Goal: Answer question/provide support: Share knowledge or assist other users

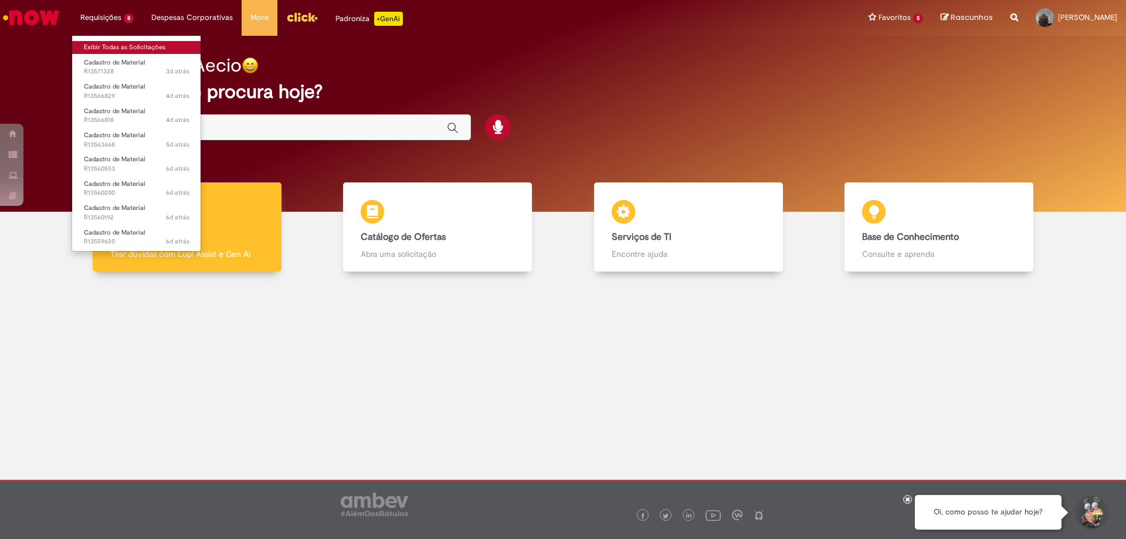
click at [109, 43] on link "Exibir Todas as Solicitações" at bounding box center [136, 47] width 129 height 13
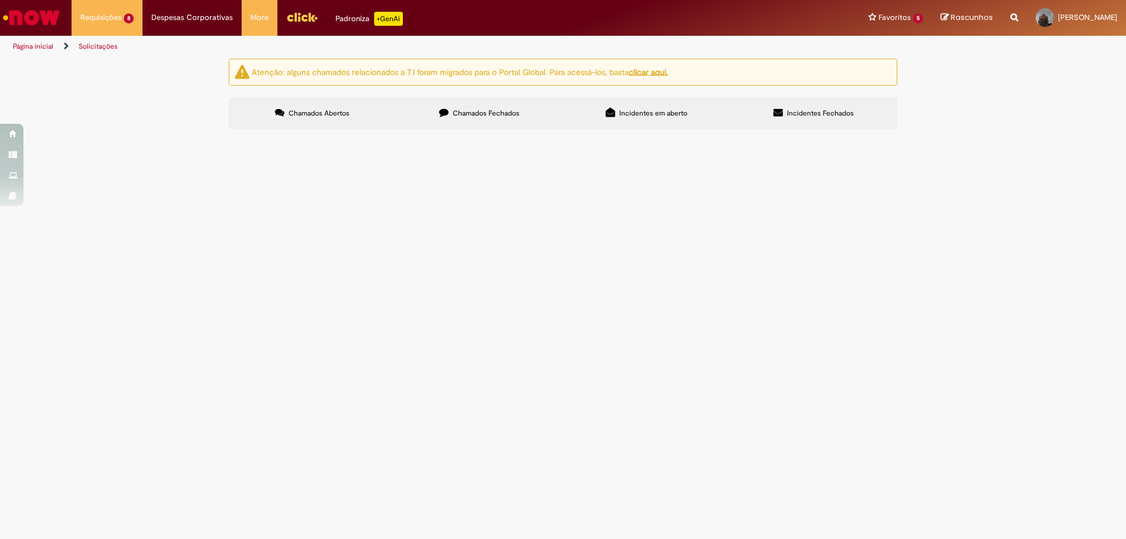
click at [0, 0] on span "Cadastro de Material" at bounding box center [0, 0] width 0 height 0
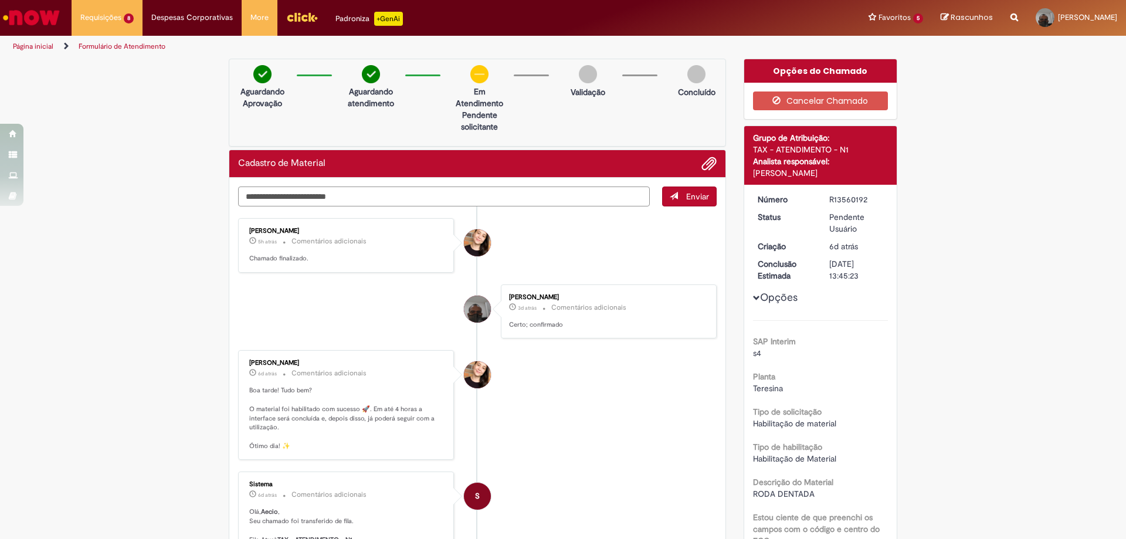
click at [301, 192] on textarea "Digite sua mensagem aqui..." at bounding box center [444, 196] width 412 height 20
type textarea "*"
drag, startPoint x: 300, startPoint y: 193, endPoint x: 90, endPoint y: 168, distance: 210.9
type textarea "**********"
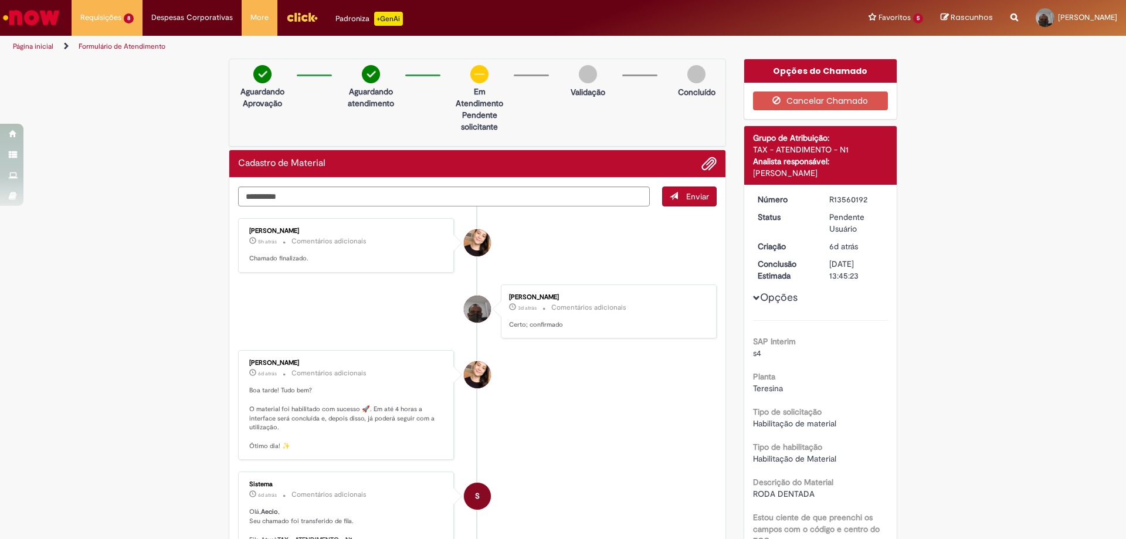
click at [669, 193] on span "submit" at bounding box center [673, 196] width 8 height 8
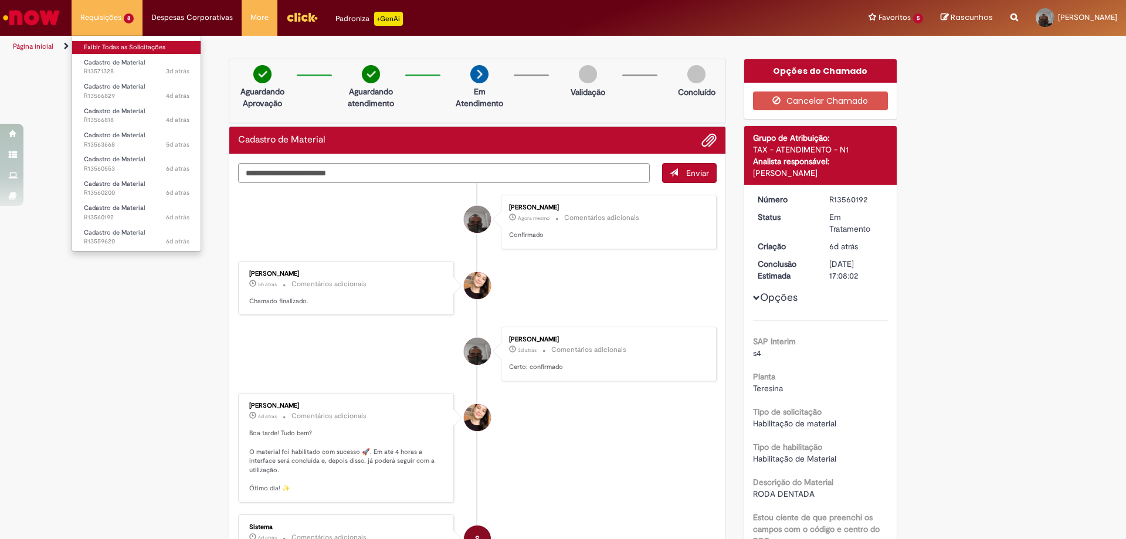
click at [130, 53] on link "Exibir Todas as Solicitações" at bounding box center [136, 47] width 129 height 13
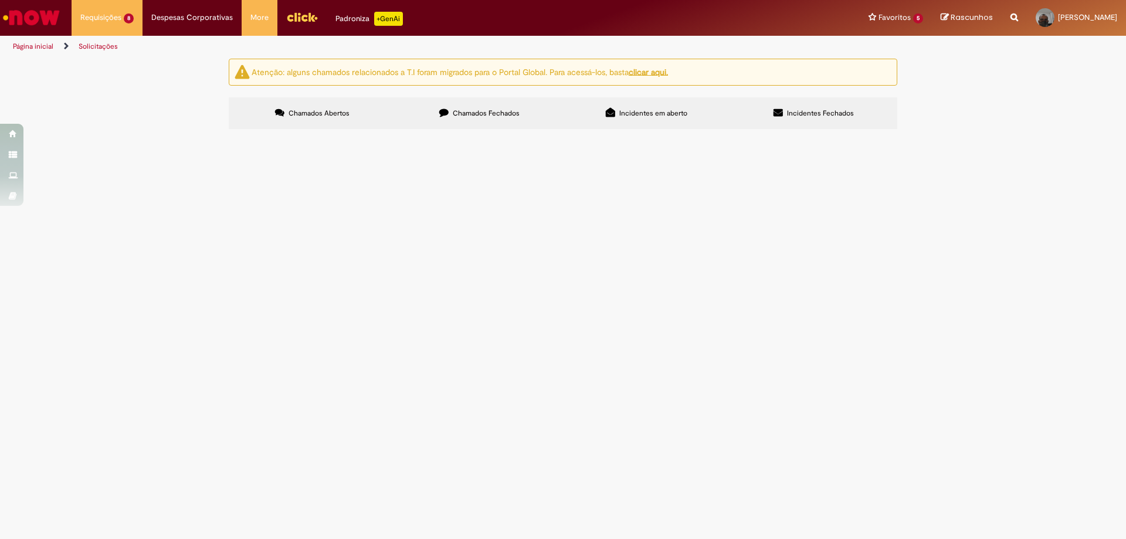
click at [0, 0] on span "Cadastro de Material" at bounding box center [0, 0] width 0 height 0
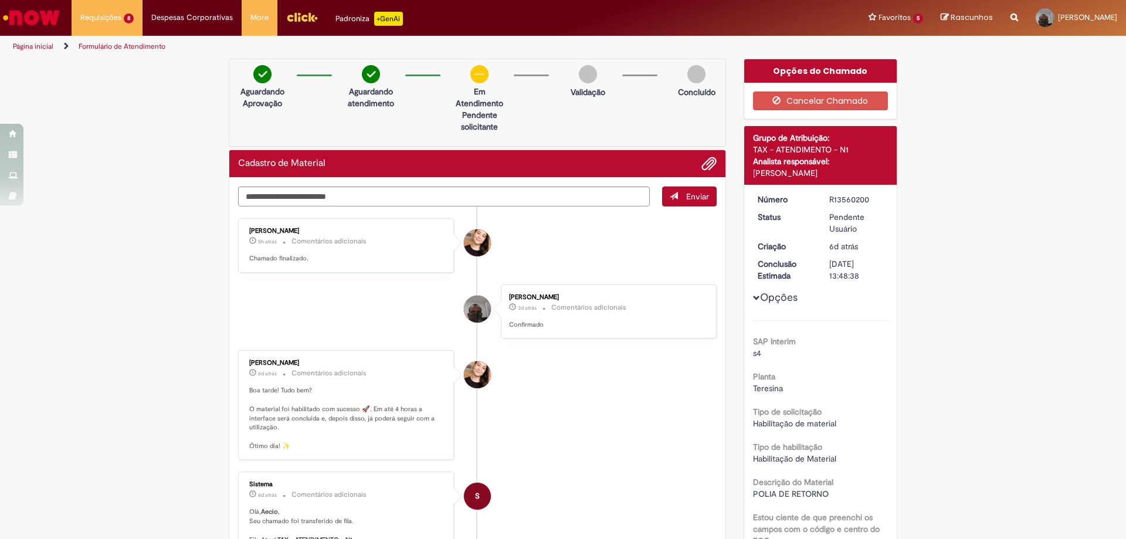
click at [330, 109] on div "Aguardando Aprovação Aguardando atendimento Em Atendimento Clique para exibir P…" at bounding box center [477, 103] width 497 height 88
click at [280, 195] on textarea "Digite sua mensagem aqui..." at bounding box center [444, 196] width 412 height 20
paste textarea "**********"
type textarea "**********"
click at [654, 199] on div "**********" at bounding box center [477, 196] width 478 height 20
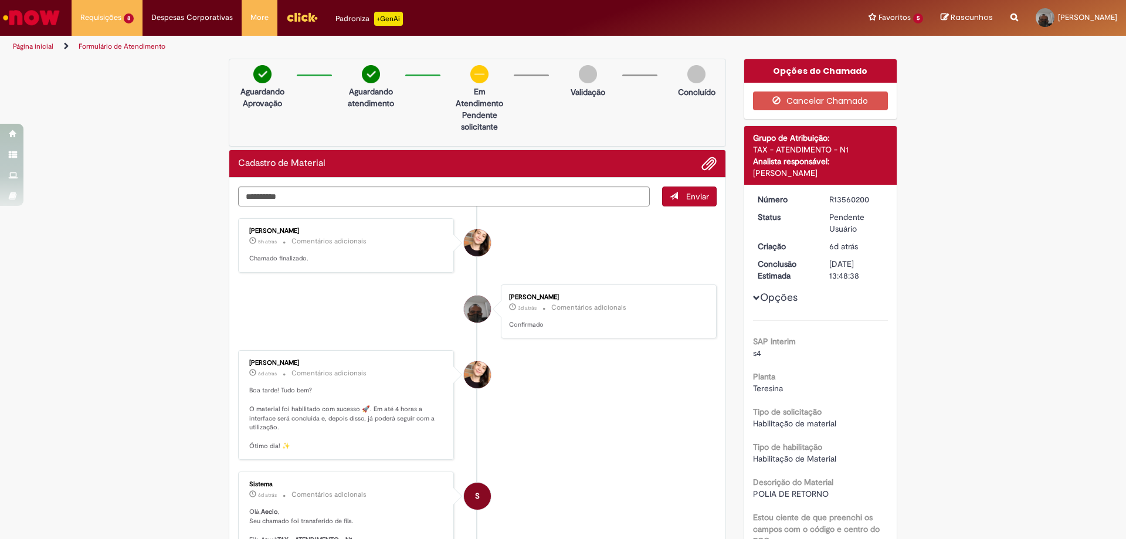
click at [695, 193] on span "Enviar" at bounding box center [697, 196] width 23 height 11
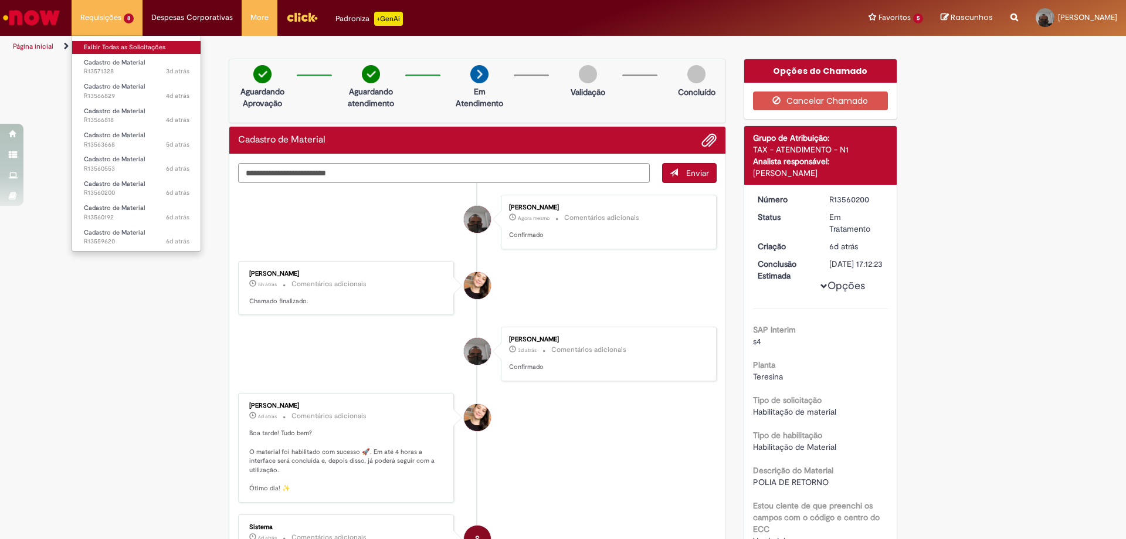
click at [101, 43] on link "Exibir Todas as Solicitações" at bounding box center [136, 47] width 129 height 13
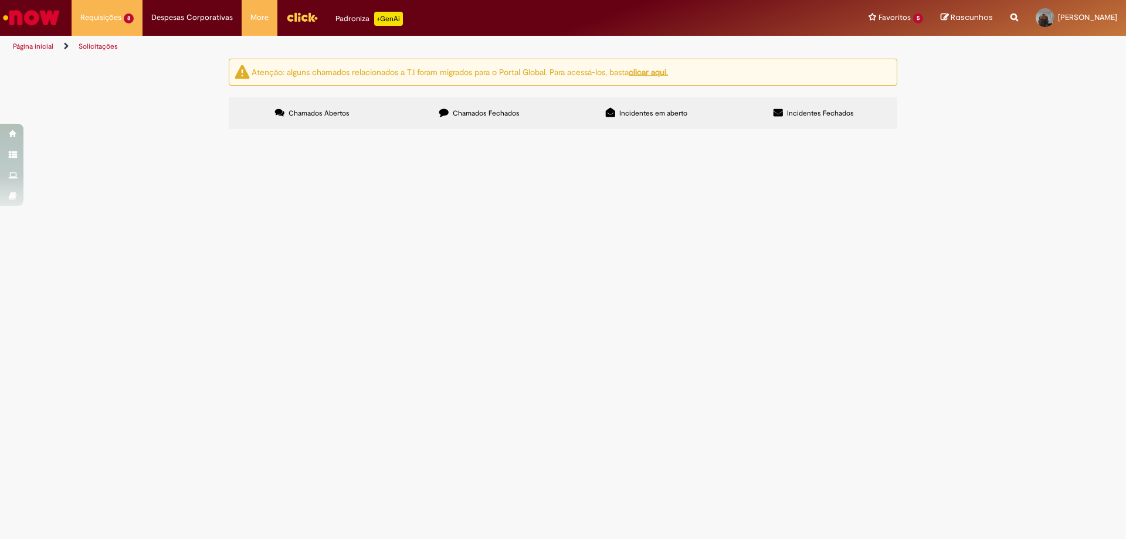
click at [0, 0] on span "R13559620" at bounding box center [0, 0] width 0 height 0
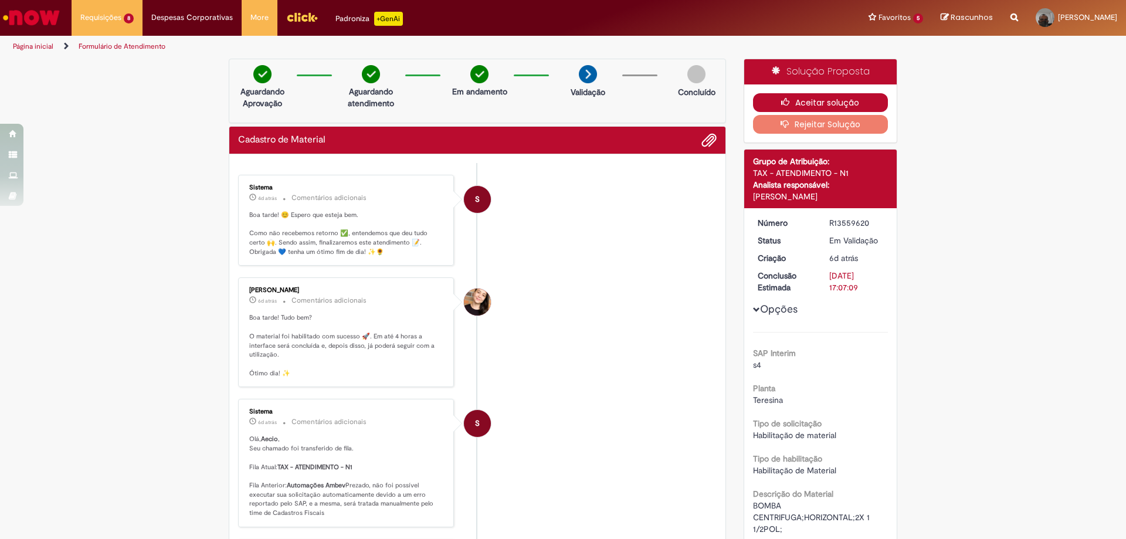
click at [839, 101] on button "Aceitar solução" at bounding box center [820, 102] width 135 height 19
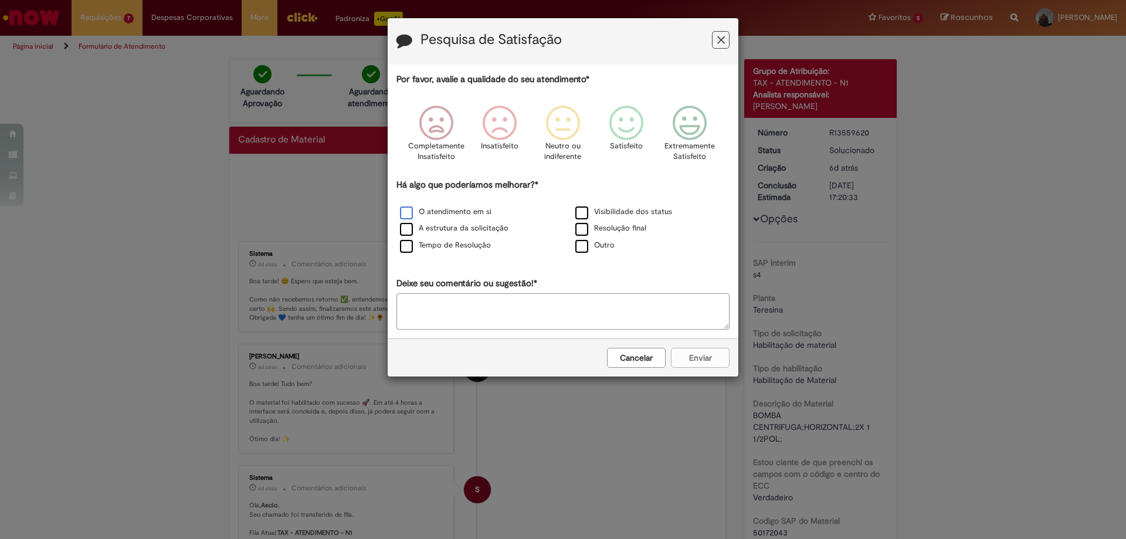
click at [464, 207] on label "O atendimento em si" at bounding box center [445, 211] width 91 height 11
click at [631, 121] on icon "Feedback" at bounding box center [626, 123] width 44 height 35
click at [713, 356] on button "Enviar" at bounding box center [700, 358] width 59 height 20
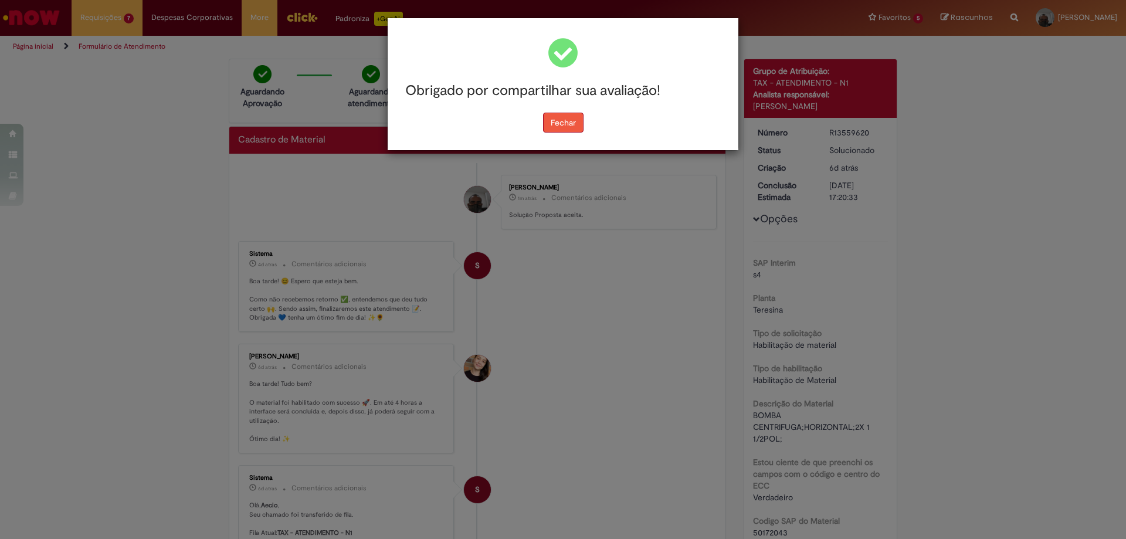
click at [576, 128] on button "Fechar" at bounding box center [563, 123] width 40 height 20
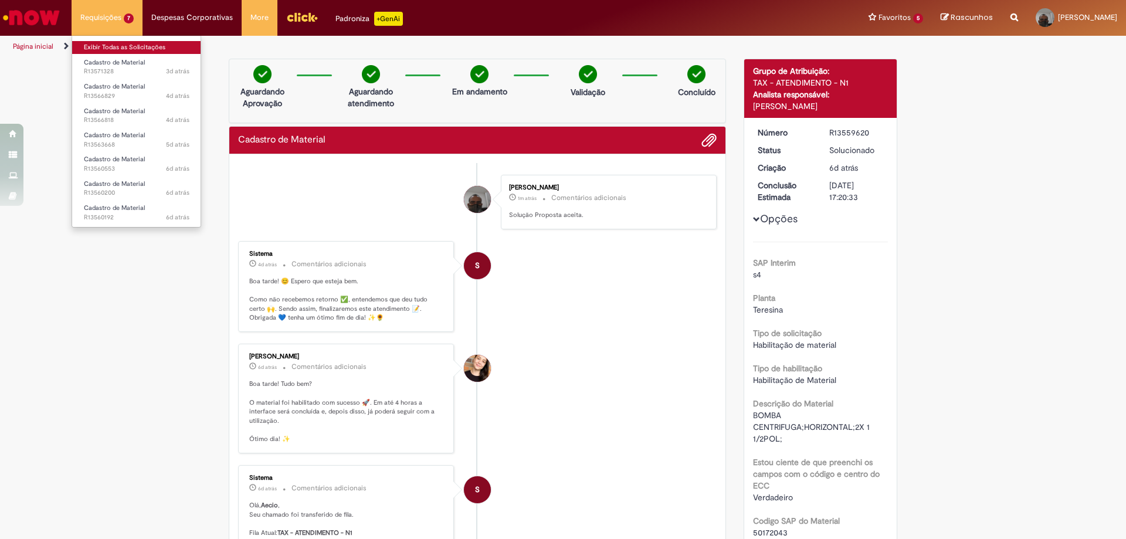
click at [114, 51] on link "Exibir Todas as Solicitações" at bounding box center [136, 47] width 129 height 13
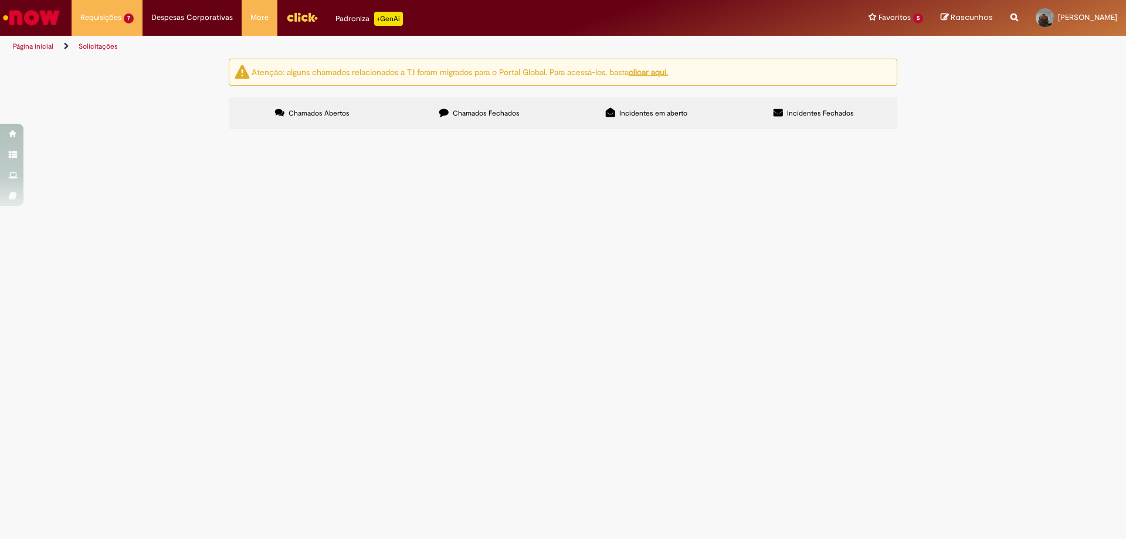
click at [0, 0] on td "Cadastro de Material" at bounding box center [0, 0] width 0 height 0
click at [0, 0] on span "Cadastro de Material" at bounding box center [0, 0] width 0 height 0
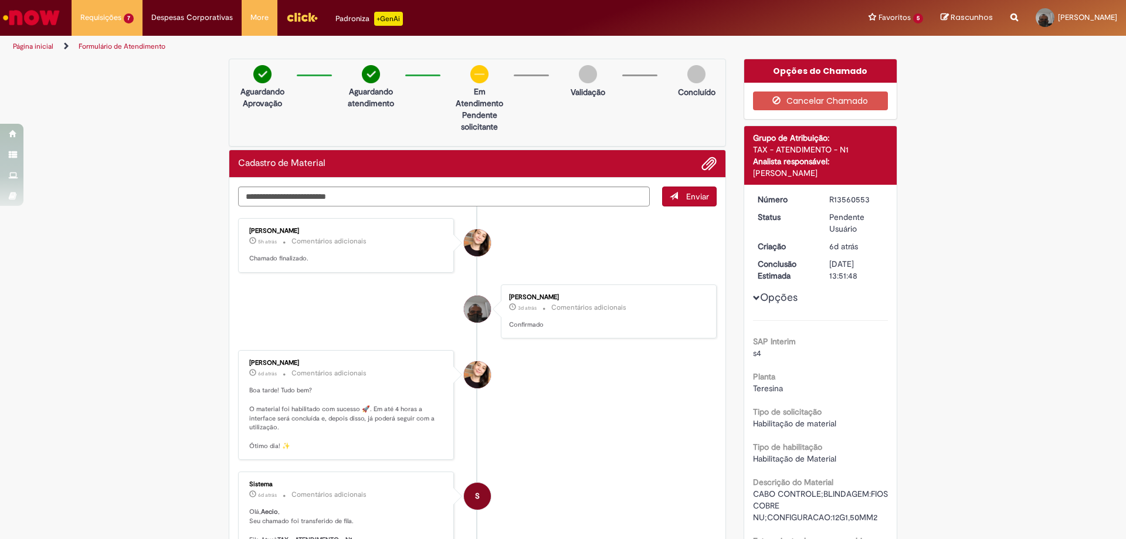
click at [356, 204] on textarea "Digite sua mensagem aqui..." at bounding box center [444, 196] width 412 height 20
paste textarea "**********"
drag, startPoint x: 272, startPoint y: 204, endPoint x: 135, endPoint y: 195, distance: 137.5
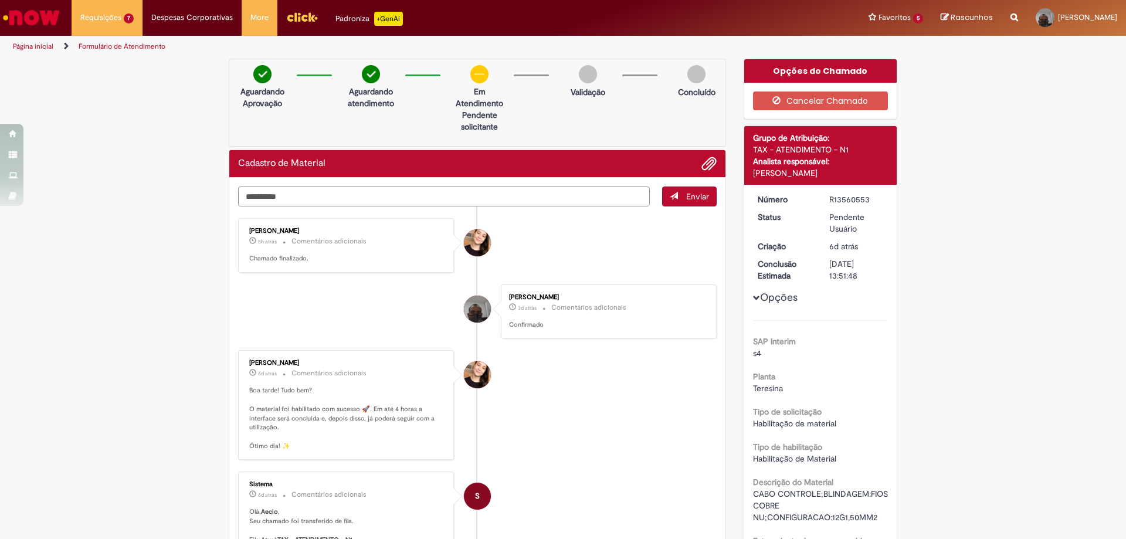
type textarea "**********"
click at [689, 198] on span "Enviar" at bounding box center [697, 196] width 23 height 11
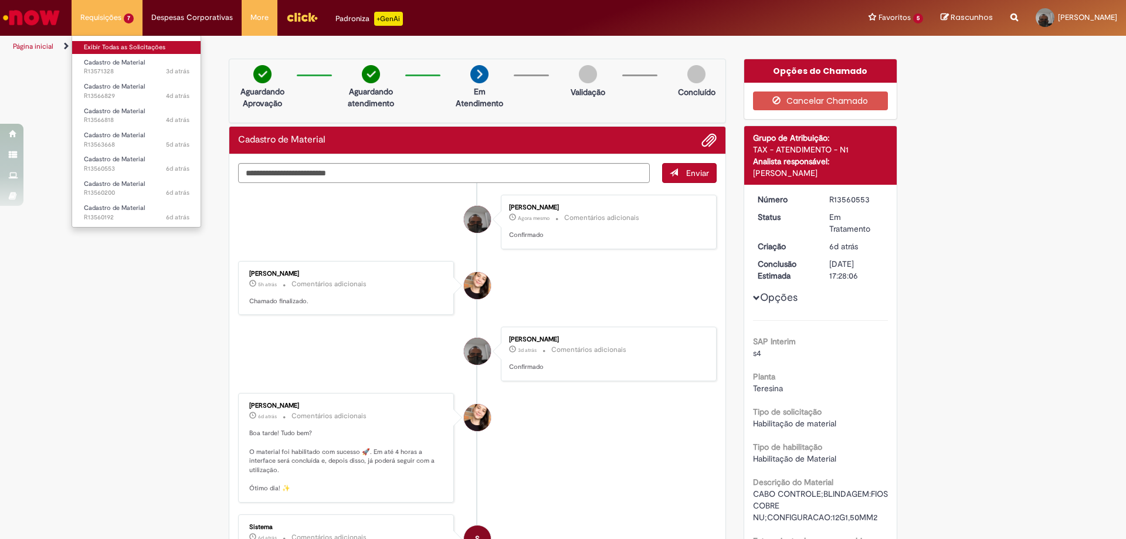
click at [125, 48] on link "Exibir Todas as Solicitações" at bounding box center [136, 47] width 129 height 13
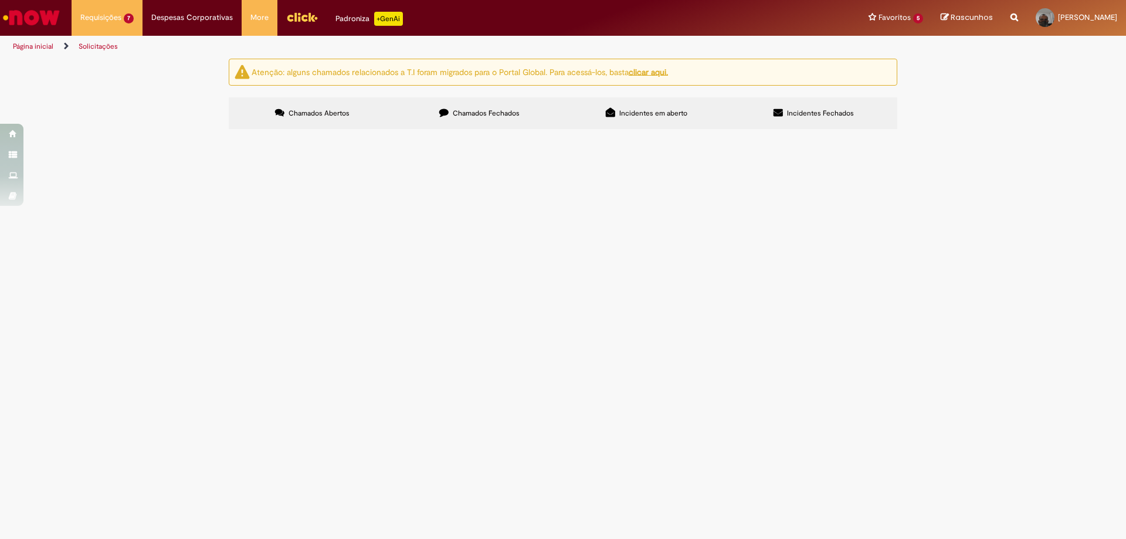
click at [0, 0] on span "R13563668" at bounding box center [0, 0] width 0 height 0
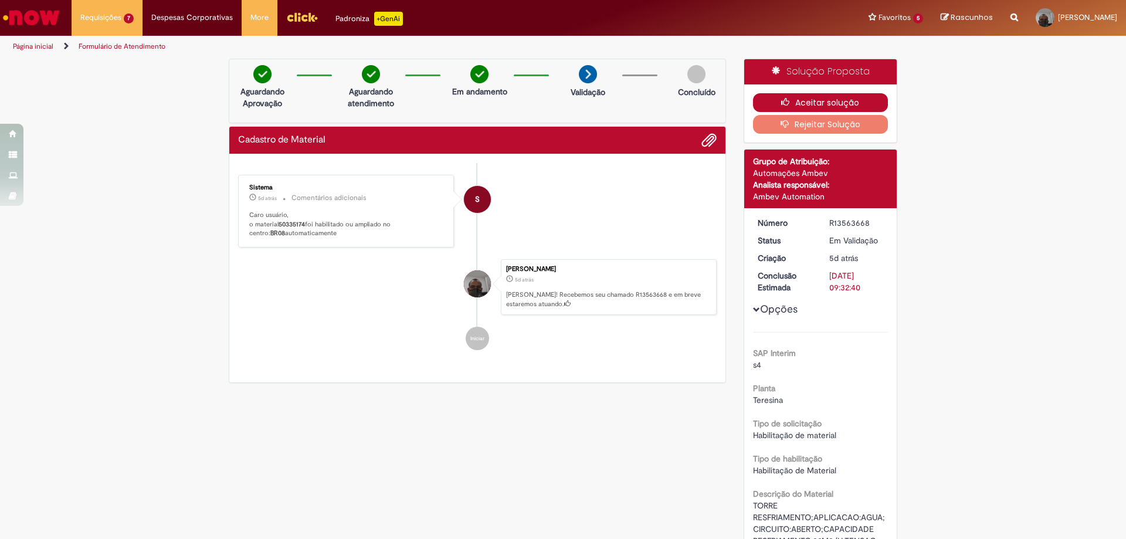
click at [831, 104] on button "Aceitar solução" at bounding box center [820, 102] width 135 height 19
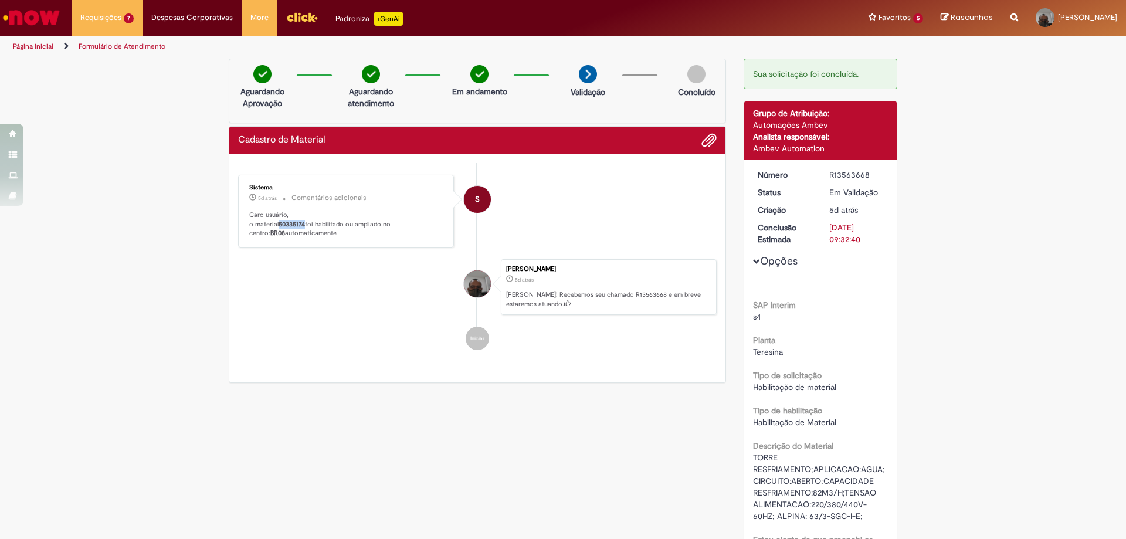
drag, startPoint x: 278, startPoint y: 223, endPoint x: 302, endPoint y: 224, distance: 24.6
click at [302, 224] on b "50335174" at bounding box center [291, 224] width 26 height 9
copy b "50335174"
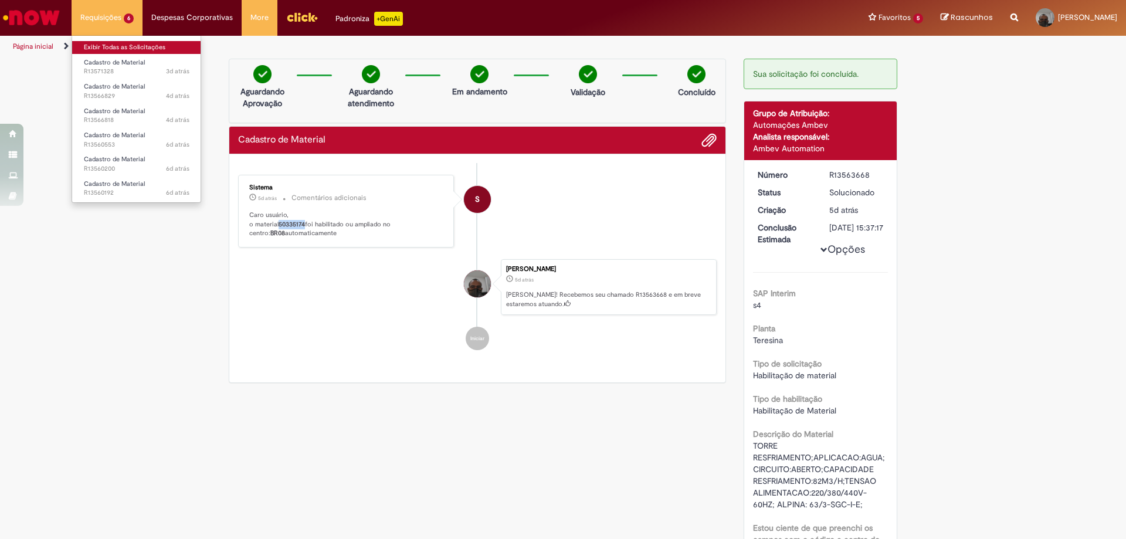
click at [117, 52] on link "Exibir Todas as Solicitações" at bounding box center [136, 47] width 129 height 13
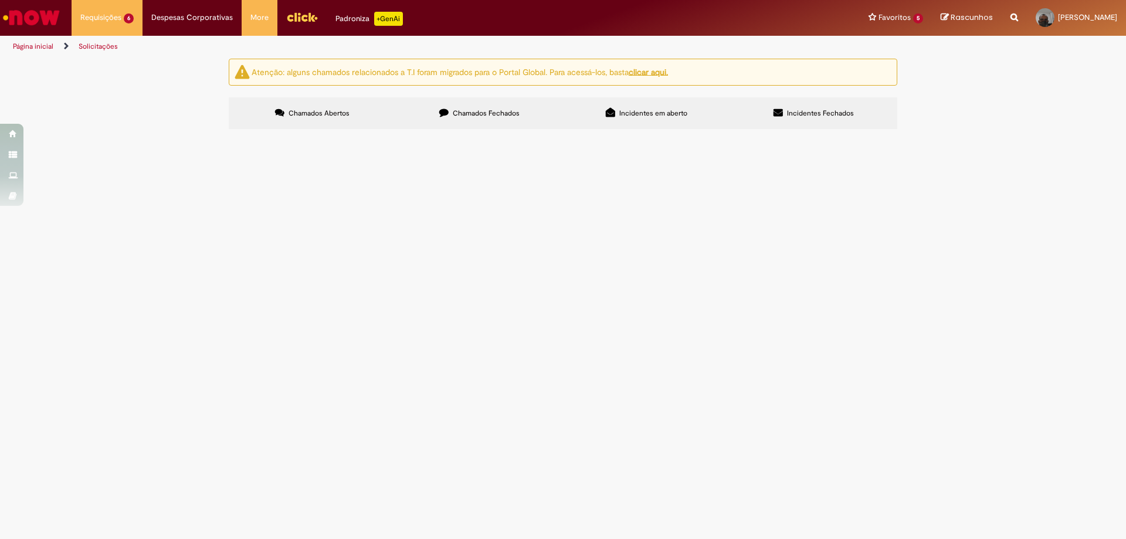
click at [0, 0] on span "R13566818" at bounding box center [0, 0] width 0 height 0
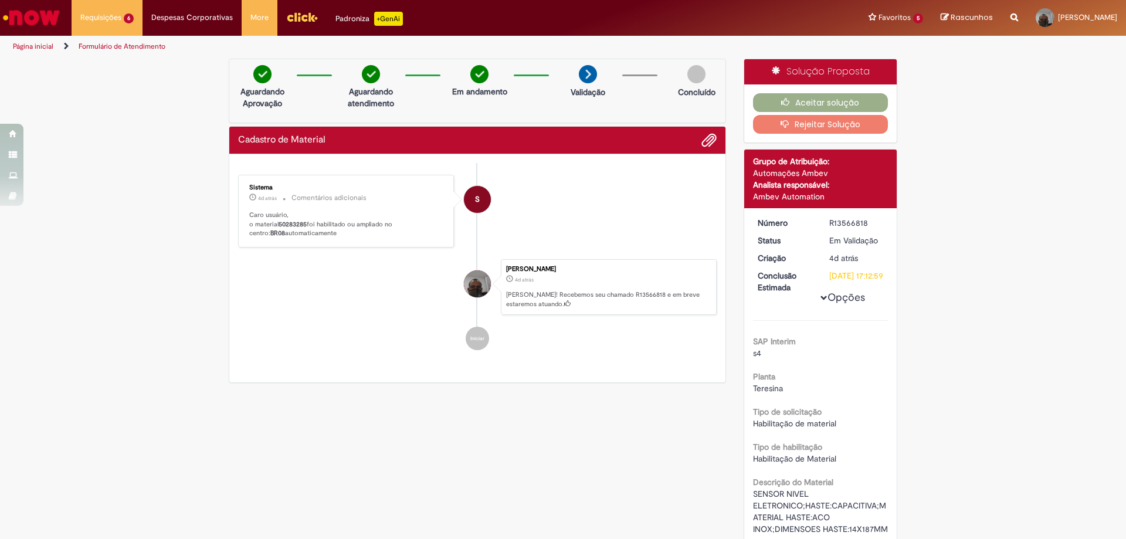
drag, startPoint x: 275, startPoint y: 222, endPoint x: 304, endPoint y: 223, distance: 29.3
click at [304, 223] on p "Caro usuário, o material 50283285 foi habilitado ou ampliado no centro: BR08 au…" at bounding box center [346, 224] width 195 height 28
copy p "50283285"
click at [820, 104] on button "Aceitar solução" at bounding box center [820, 102] width 135 height 19
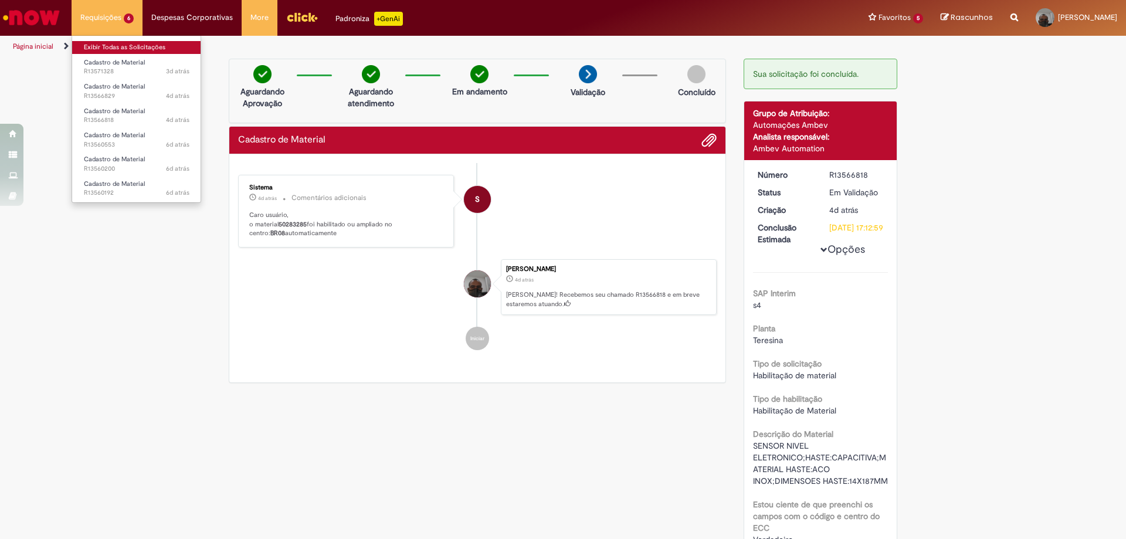
click at [107, 47] on link "Exibir Todas as Solicitações" at bounding box center [136, 47] width 129 height 13
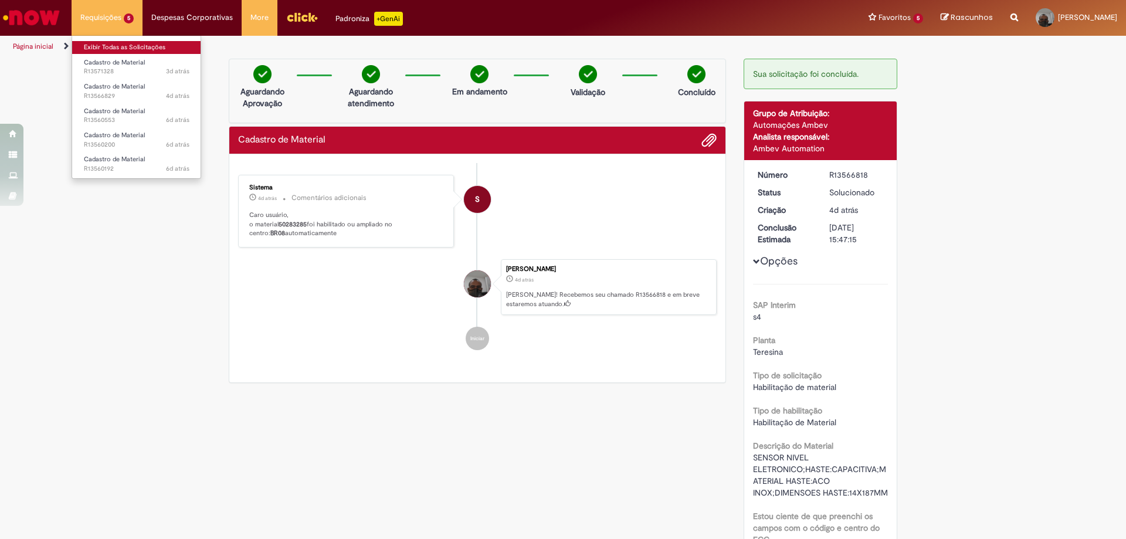
click at [114, 47] on link "Exibir Todas as Solicitações" at bounding box center [136, 47] width 129 height 13
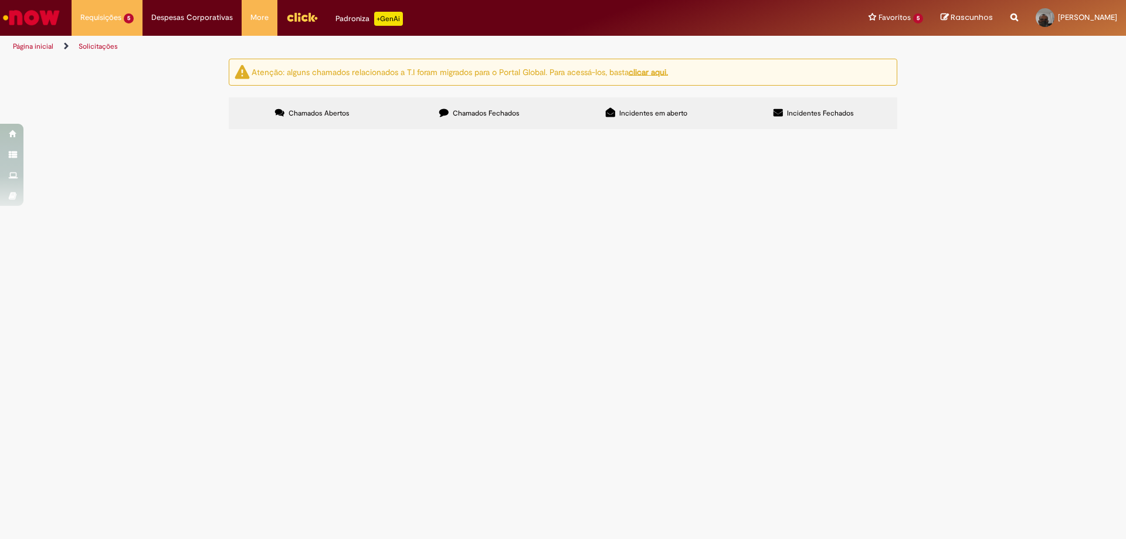
click at [0, 0] on span "Cadastro de Material" at bounding box center [0, 0] width 0 height 0
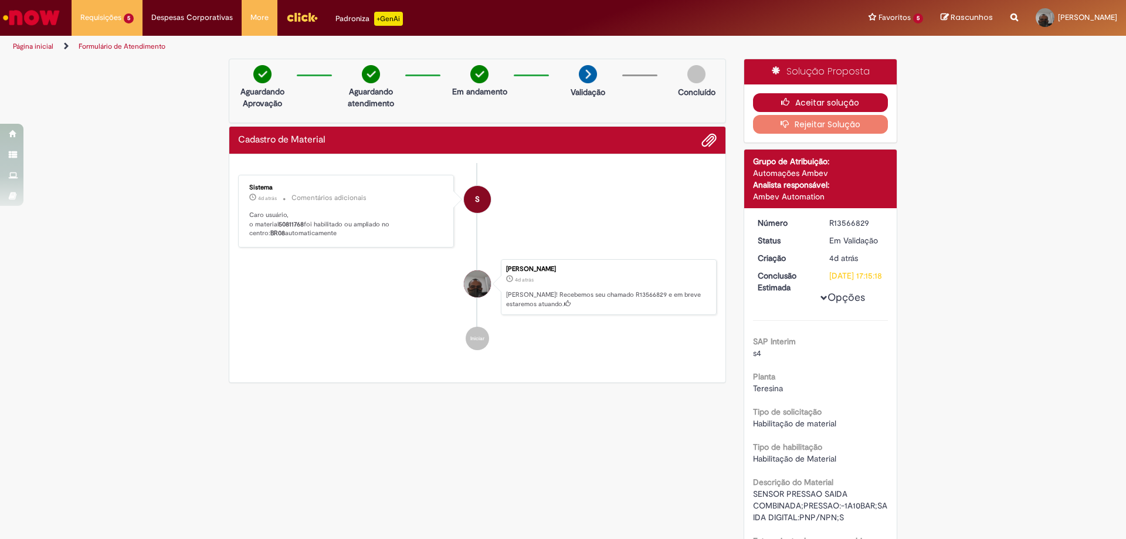
click at [822, 98] on button "Aceitar solução" at bounding box center [820, 102] width 135 height 19
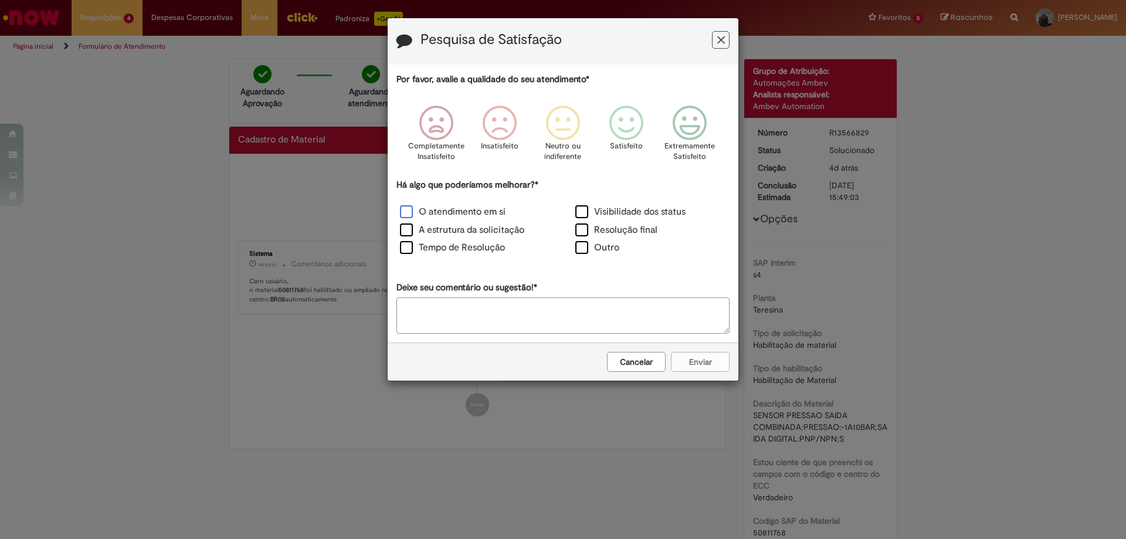
click at [477, 206] on label "O atendimento em si" at bounding box center [453, 211] width 106 height 13
click at [626, 121] on icon "Feedback" at bounding box center [626, 123] width 44 height 35
click at [691, 355] on button "Enviar" at bounding box center [700, 362] width 59 height 20
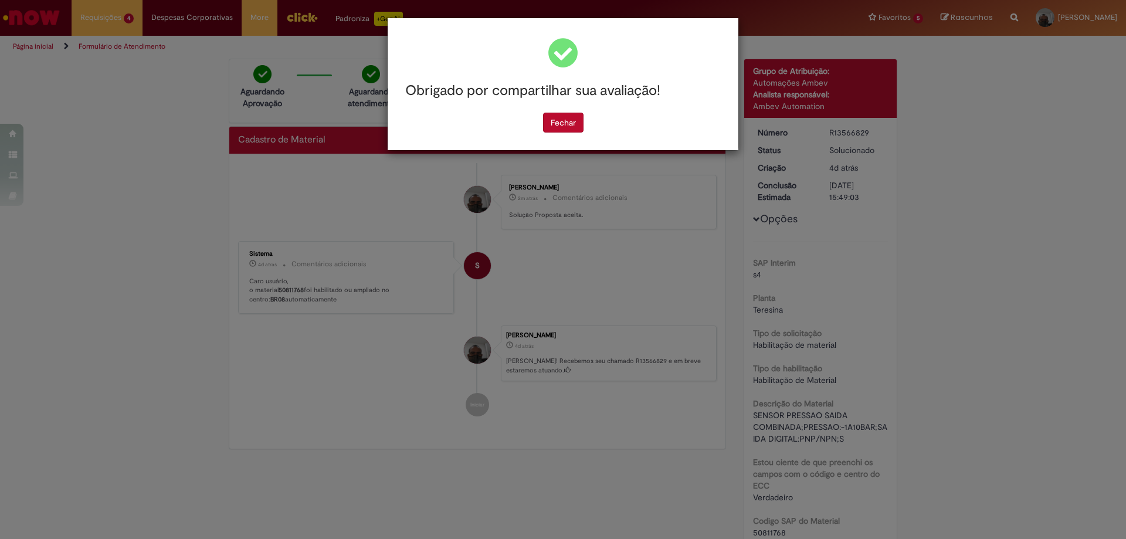
click at [716, 366] on div "Obrigado por compartilhar sua avaliação! [GEOGRAPHIC_DATA]" at bounding box center [563, 269] width 1126 height 539
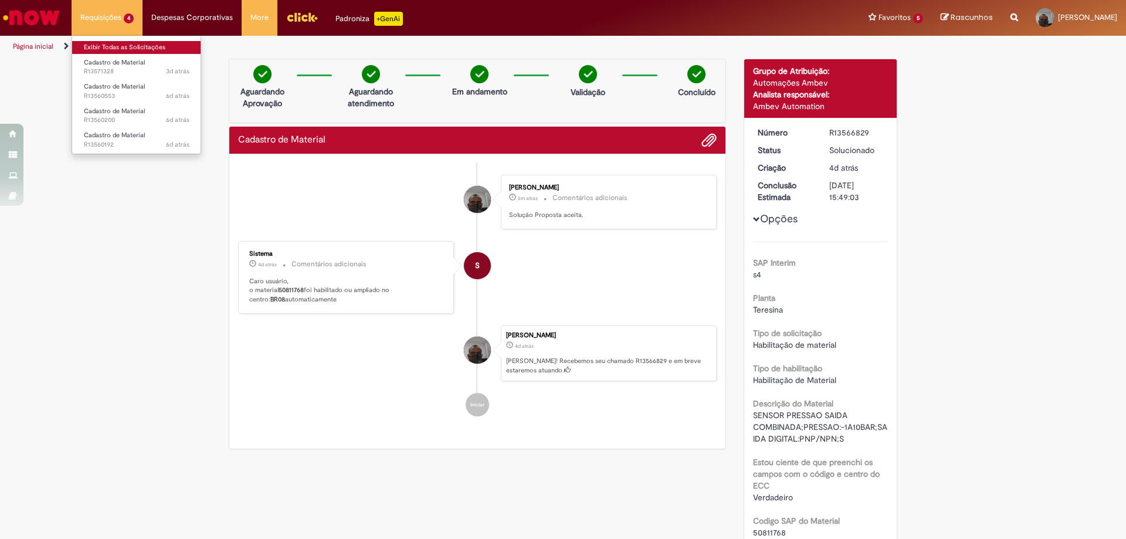
click at [106, 44] on link "Exibir Todas as Solicitações" at bounding box center [136, 47] width 129 height 13
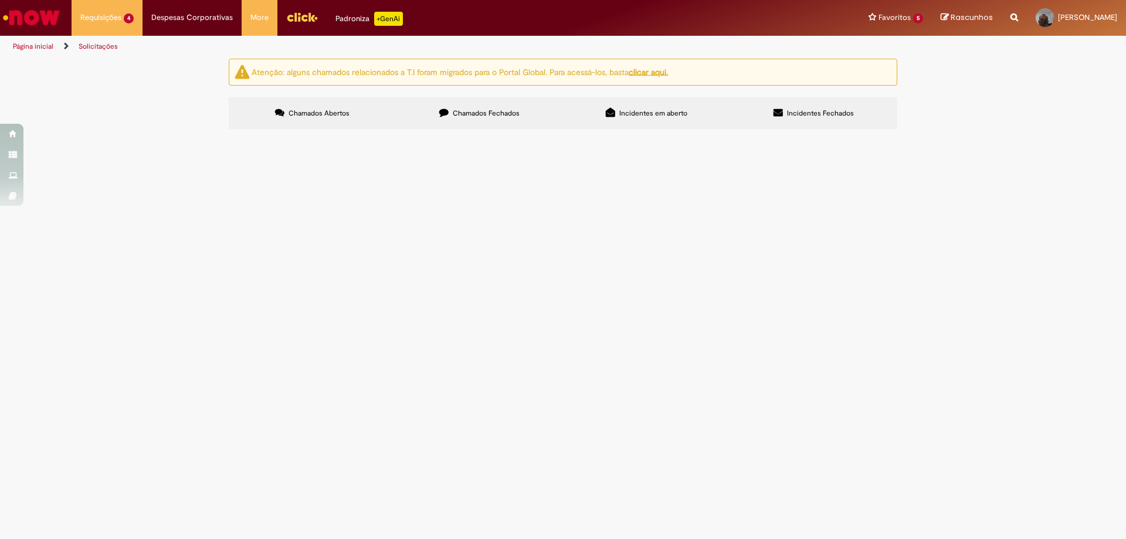
click at [0, 0] on span "R13571328" at bounding box center [0, 0] width 0 height 0
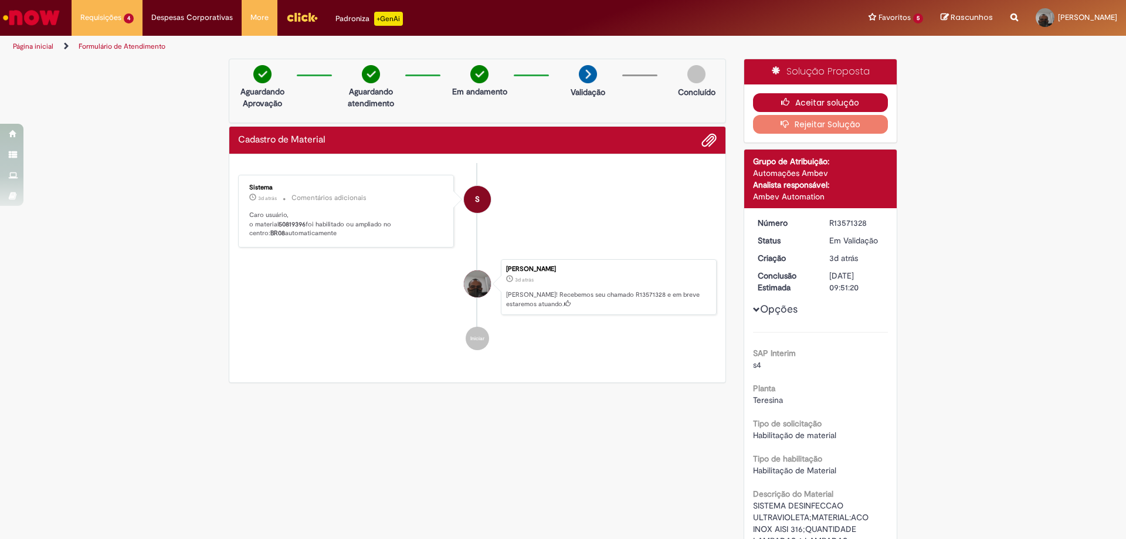
click at [812, 105] on button "Aceitar solução" at bounding box center [820, 102] width 135 height 19
drag, startPoint x: 277, startPoint y: 220, endPoint x: 304, endPoint y: 224, distance: 27.2
click at [304, 224] on p "Caro usuário, o material 50819396 foi habilitado ou ampliado no centro: BR08 au…" at bounding box center [346, 224] width 195 height 28
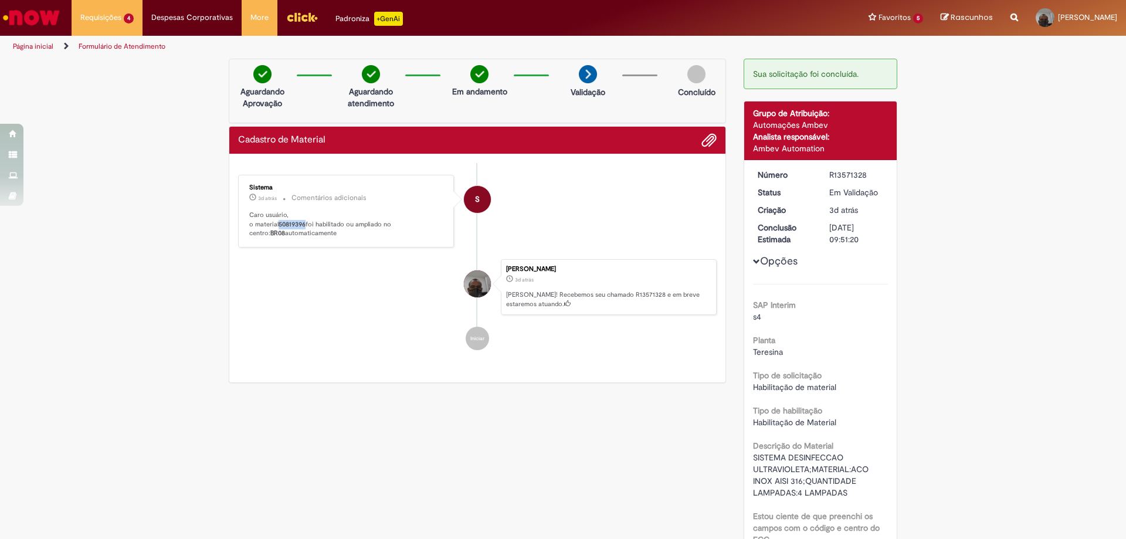
copy b "50819396"
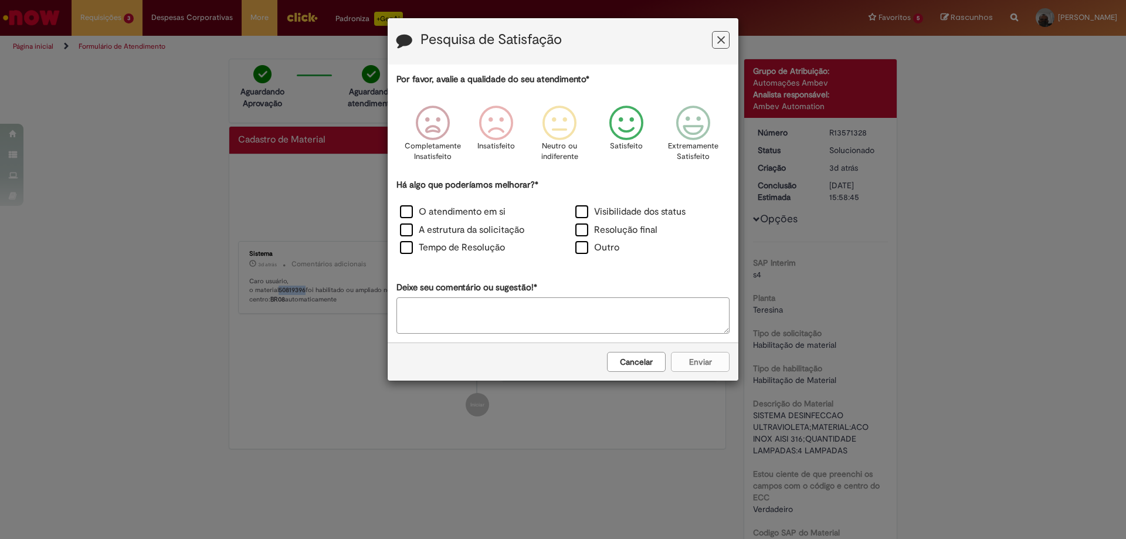
click at [614, 117] on icon "Feedback" at bounding box center [626, 123] width 44 height 35
click at [450, 213] on label "O atendimento em si" at bounding box center [453, 211] width 106 height 13
click at [632, 127] on icon "Feedback" at bounding box center [626, 123] width 44 height 35
click at [713, 370] on button "Enviar" at bounding box center [700, 362] width 59 height 20
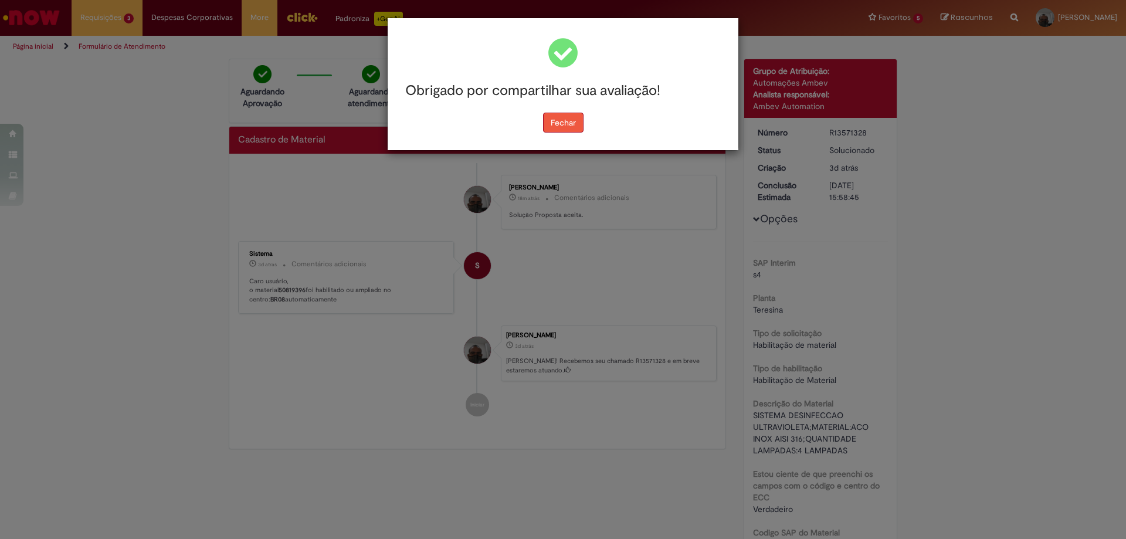
click at [583, 118] on button "Fechar" at bounding box center [563, 123] width 40 height 20
